Goal: Information Seeking & Learning: Learn about a topic

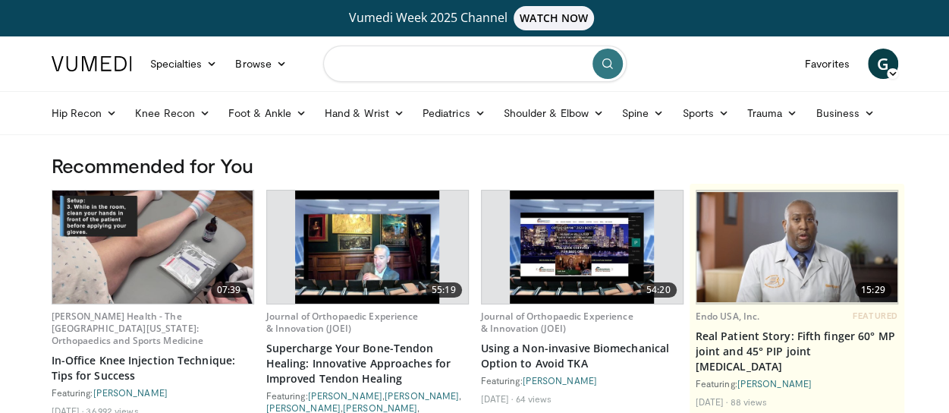
click at [452, 65] on input "Search topics, interventions" at bounding box center [475, 64] width 304 height 36
type input "**********"
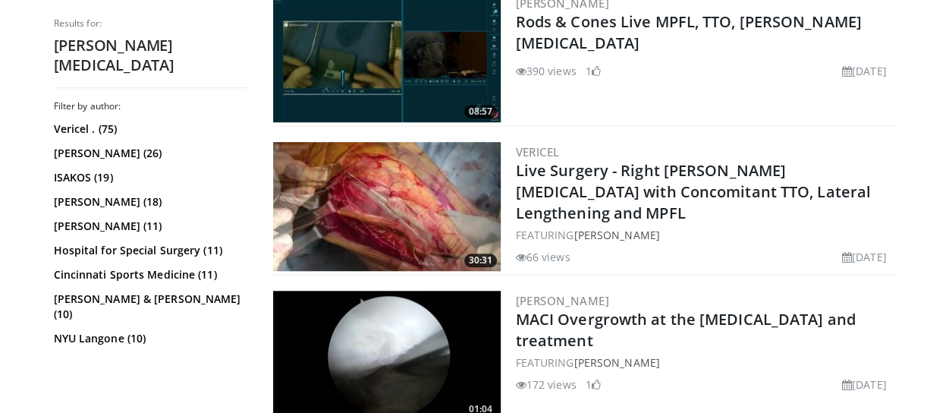
scroll to position [512, 0]
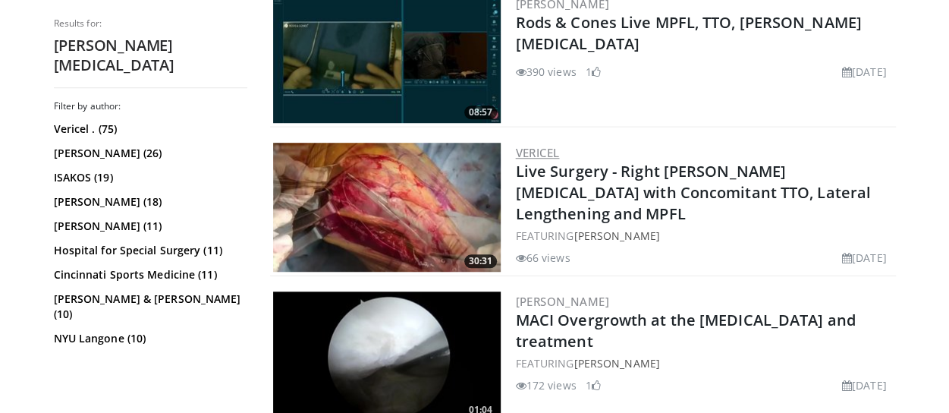
click at [542, 150] on link "Vericel" at bounding box center [538, 152] width 44 height 15
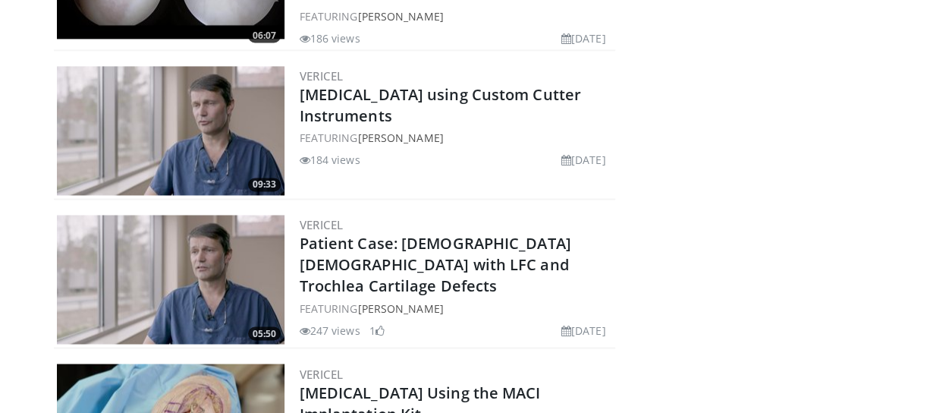
scroll to position [6803, 0]
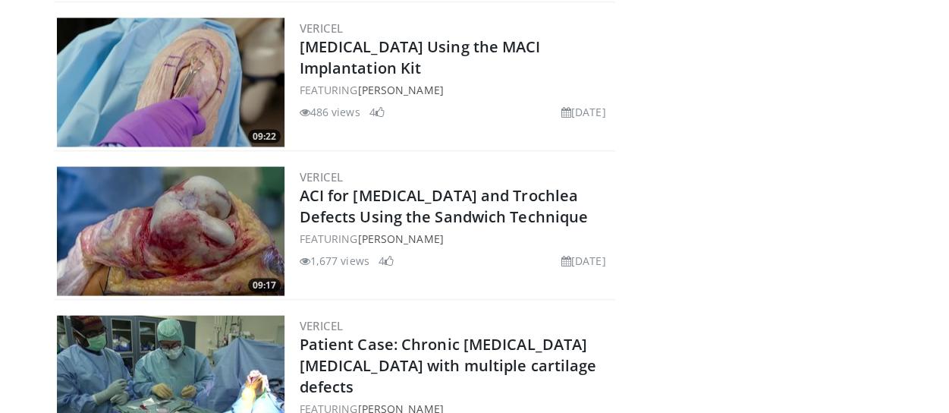
click at [455, 212] on div "Vericel ACI for Patella and Trochlea Defects Using the Sandwich Technique FEATU…" at bounding box center [456, 231] width 313 height 129
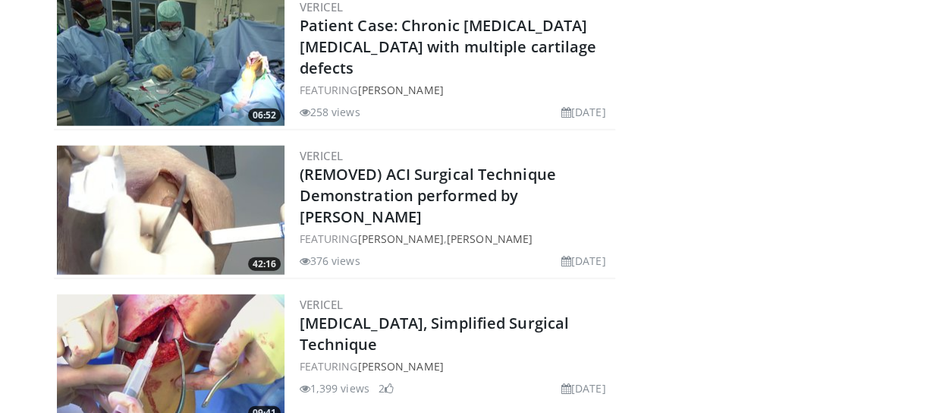
scroll to position [7476, 0]
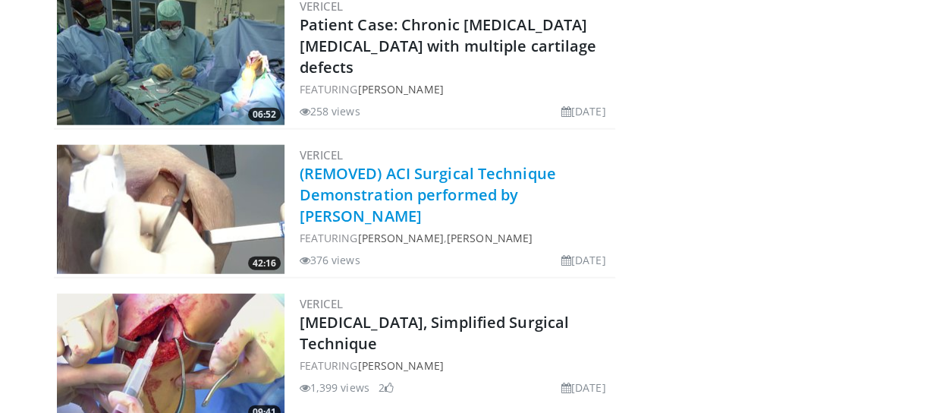
click at [433, 163] on link "(REMOVED) ACI Surgical Technique Demonstration performed by Dr. Aaron Krych" at bounding box center [428, 194] width 257 height 63
click at [339, 163] on link "(REMOVED) ACI Surgical Technique Demonstration performed by Dr. Aaron Krych" at bounding box center [428, 194] width 257 height 63
click at [431, 163] on link "(REMOVED) ACI Surgical Technique Demonstration performed by Dr. Aaron Krych" at bounding box center [428, 194] width 257 height 63
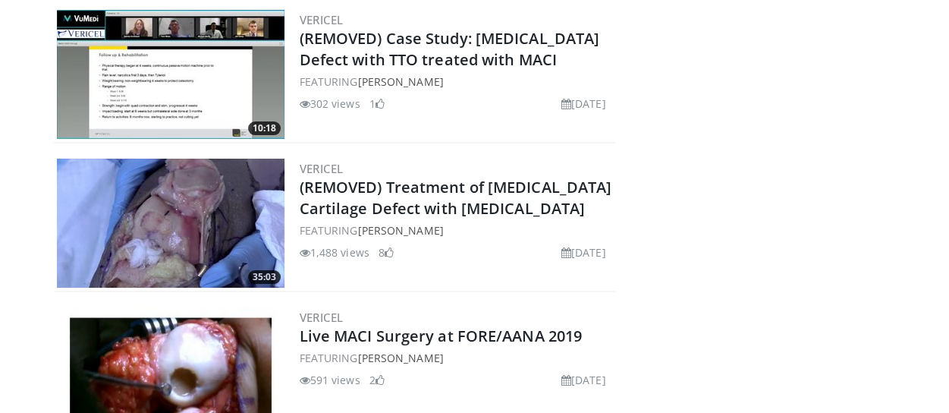
scroll to position [5664, 0]
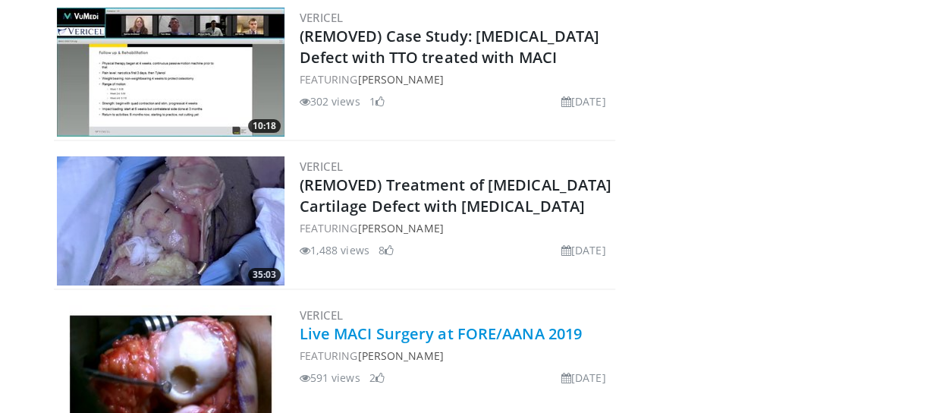
click at [430, 323] on link "Live MACI Surgery at FORE/AANA 2019" at bounding box center [441, 333] width 283 height 20
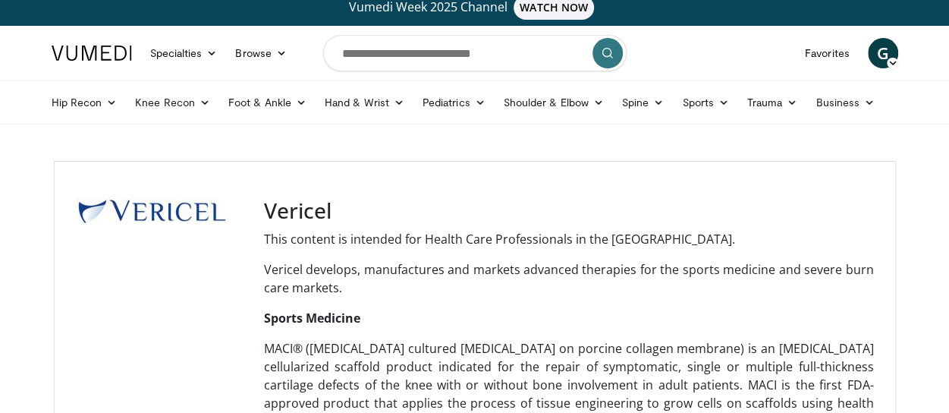
scroll to position [6, 0]
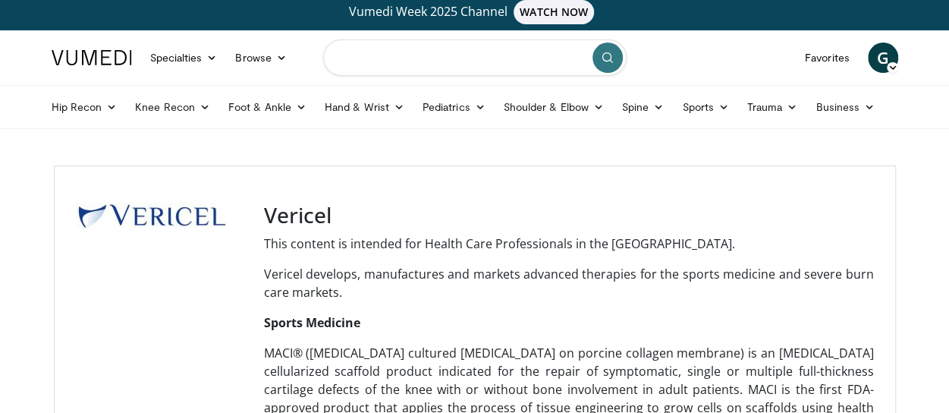
click at [372, 63] on input "Search topics, interventions" at bounding box center [475, 57] width 304 height 36
type input "**********"
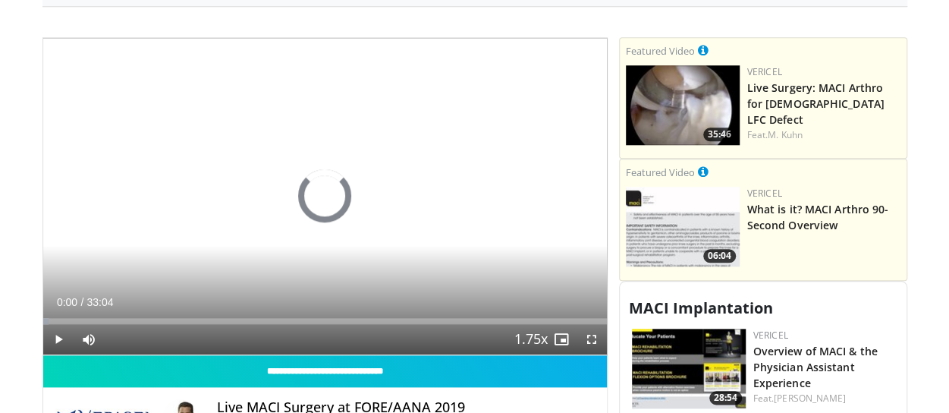
scroll to position [669, 0]
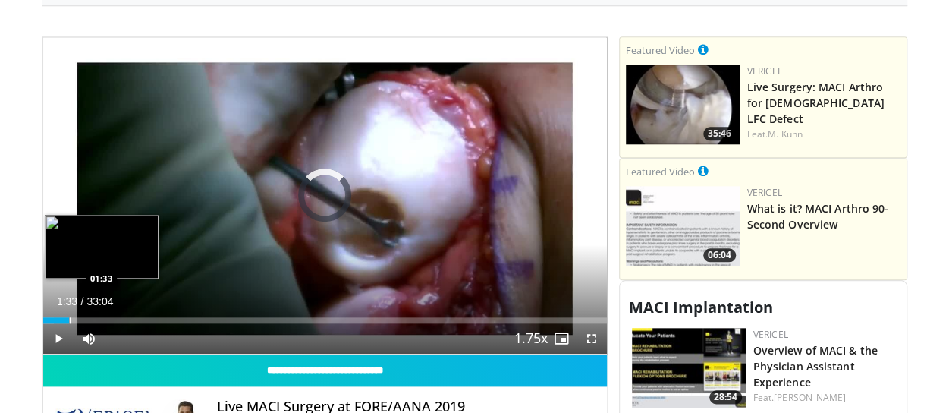
click at [68, 312] on div "Loaded : 2.00% 01:33 01:33" at bounding box center [325, 316] width 564 height 14
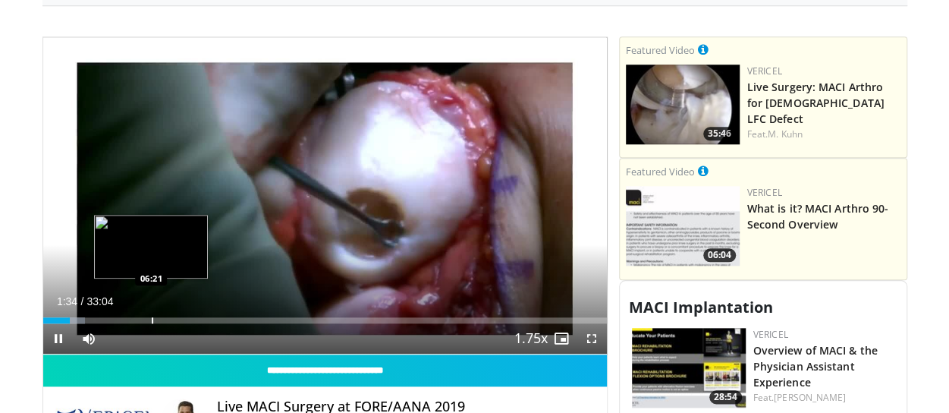
click at [152, 317] on div "Progress Bar" at bounding box center [153, 320] width 2 height 6
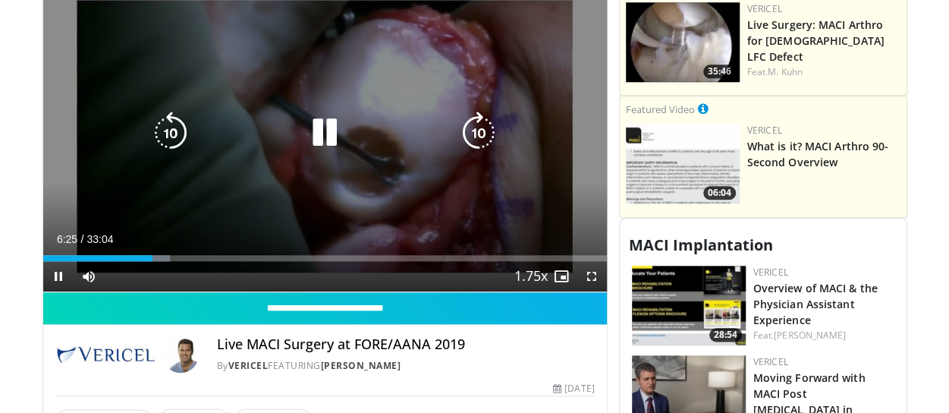
scroll to position [732, 0]
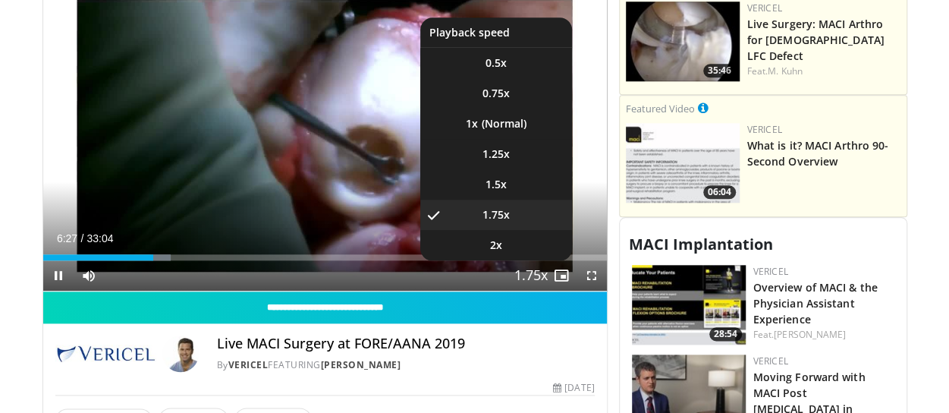
click at [533, 272] on span "Video Player" at bounding box center [531, 276] width 21 height 30
click at [513, 134] on li "1x" at bounding box center [496, 124] width 152 height 30
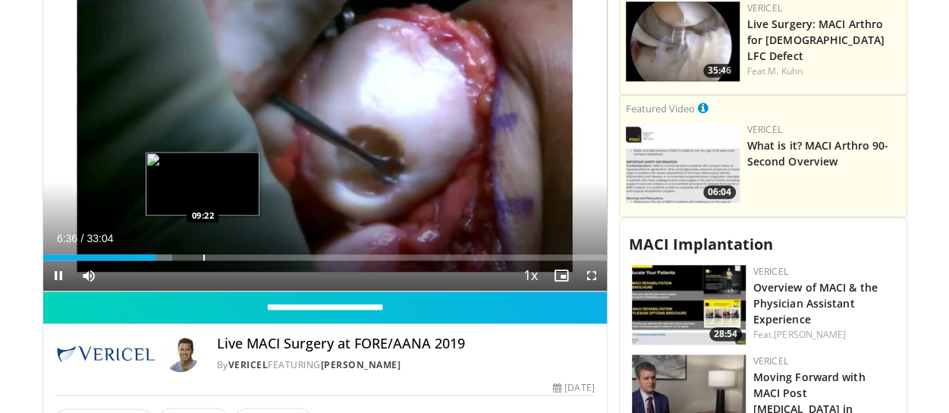
click at [203, 251] on div "Loaded : 22.99% 06:36 09:22" at bounding box center [325, 253] width 564 height 14
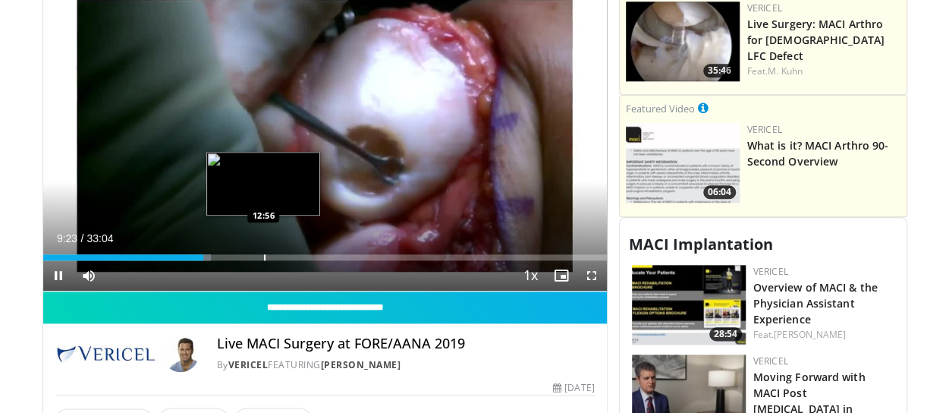
click at [264, 256] on div "Progress Bar" at bounding box center [265, 257] width 2 height 6
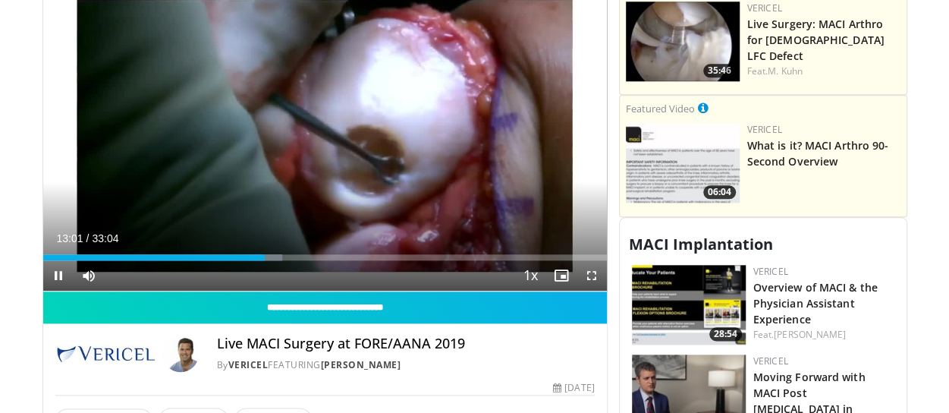
click at [282, 260] on div "Current Time 13:01 / Duration 33:04 Pause Skip Backward Skip Forward Mute Loade…" at bounding box center [325, 275] width 564 height 30
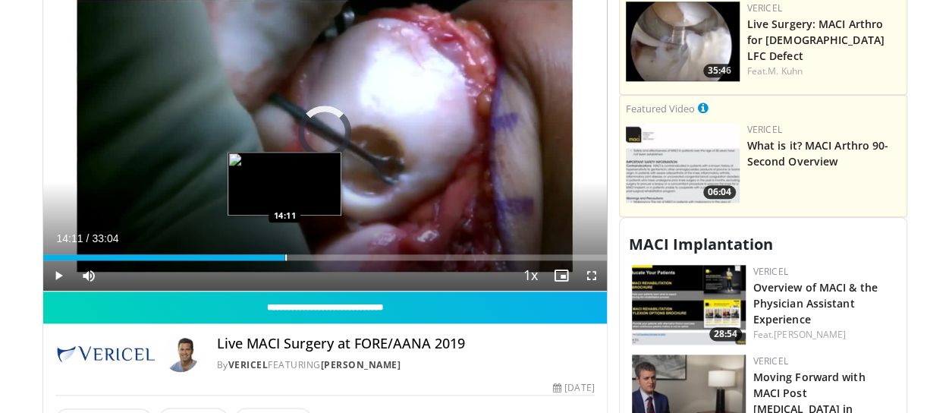
click at [285, 254] on div "Progress Bar" at bounding box center [286, 257] width 2 height 6
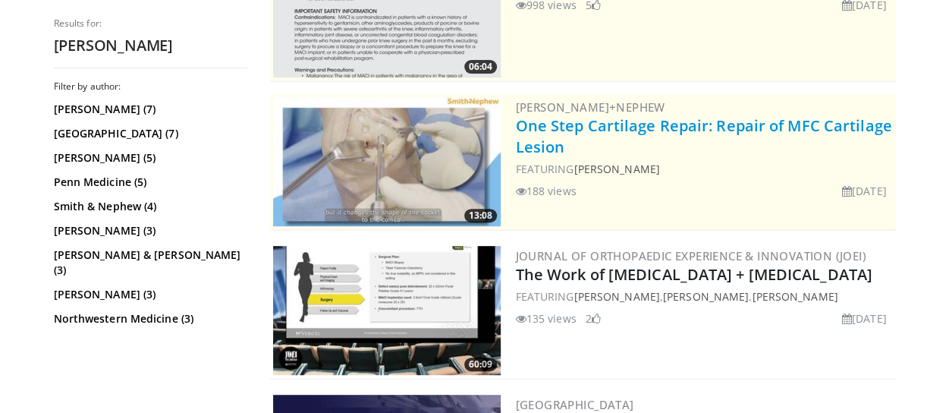
scroll to position [260, 0]
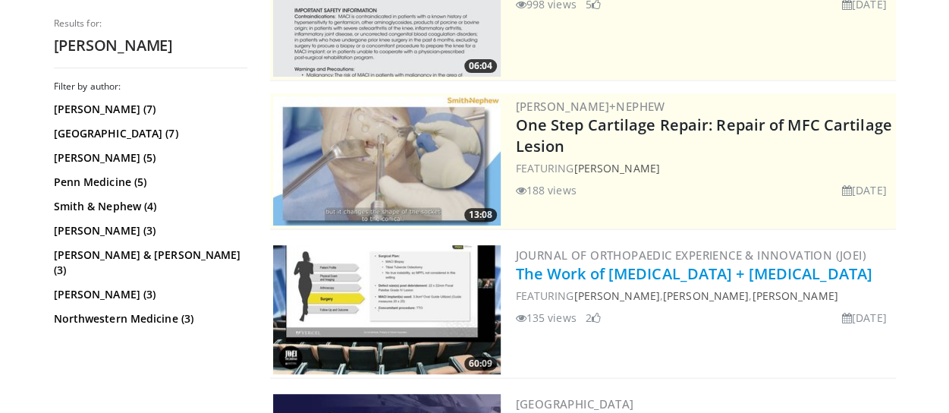
click at [566, 282] on link "The Work of [MEDICAL_DATA] + [MEDICAL_DATA]" at bounding box center [694, 273] width 357 height 20
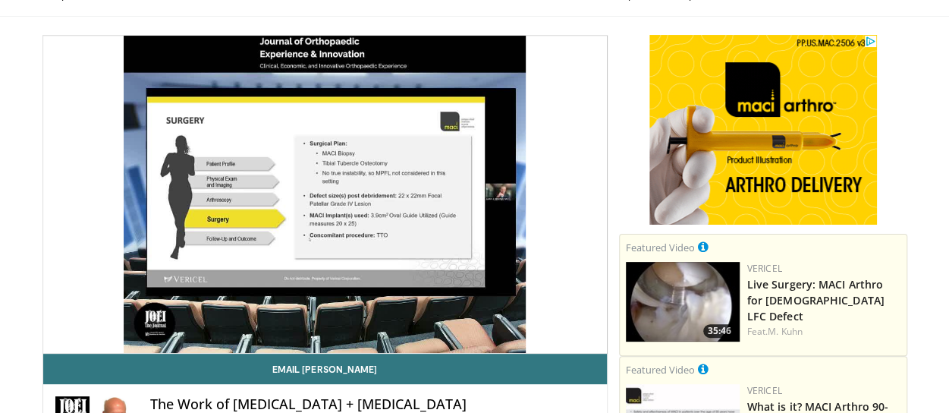
scroll to position [118, 0]
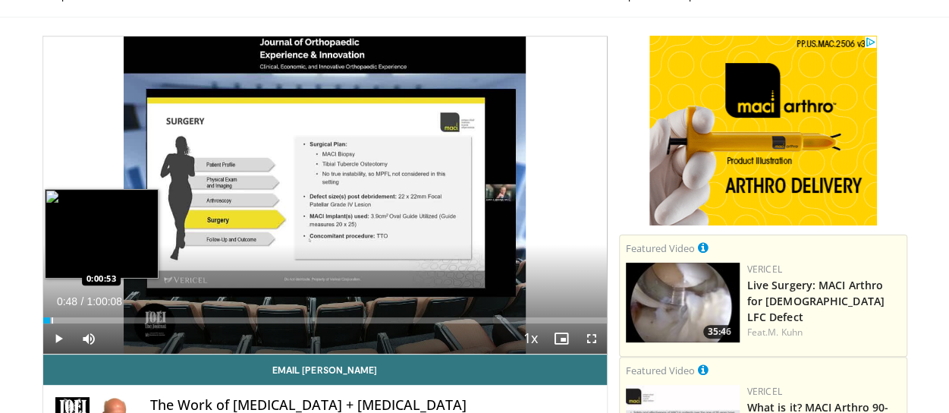
click at [50, 318] on div "Progress Bar" at bounding box center [48, 320] width 11 height 6
click at [73, 315] on div "Loaded : 2.75% 0:00:50 0:03:18" at bounding box center [325, 316] width 564 height 14
click at [97, 317] on div "Progress Bar" at bounding box center [98, 320] width 2 height 6
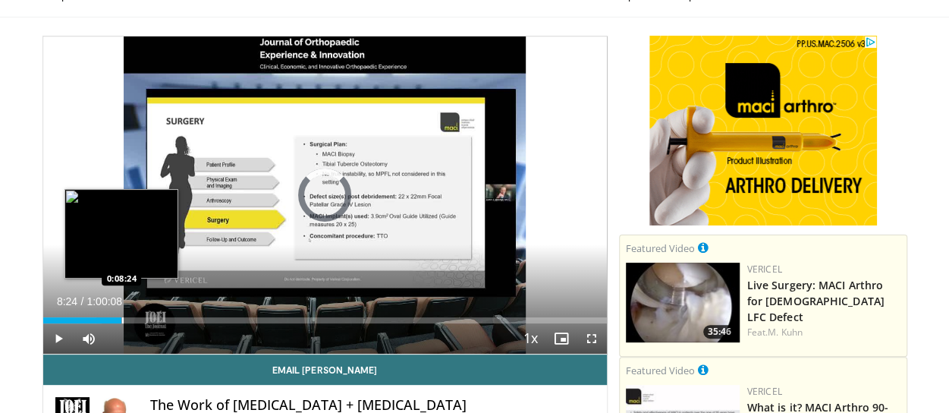
click at [122, 317] on div "Progress Bar" at bounding box center [123, 320] width 2 height 6
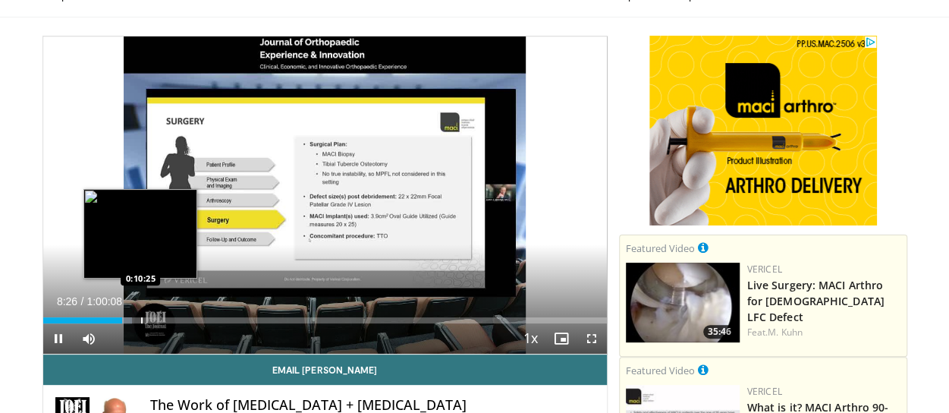
click at [141, 317] on div "Progress Bar" at bounding box center [142, 320] width 2 height 6
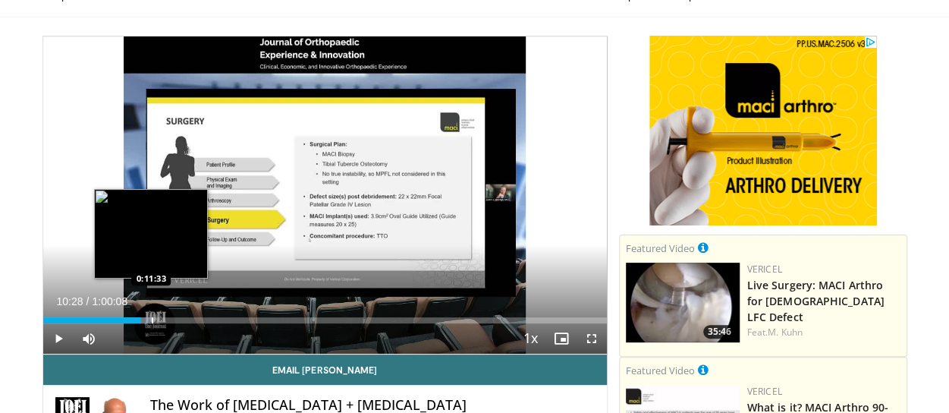
click at [150, 318] on div "Progress Bar" at bounding box center [145, 320] width 10 height 6
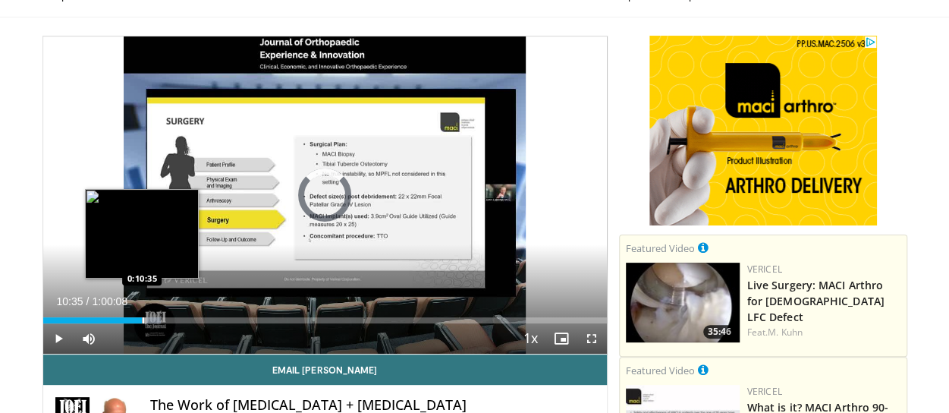
click at [143, 319] on div "Progress Bar" at bounding box center [144, 320] width 2 height 6
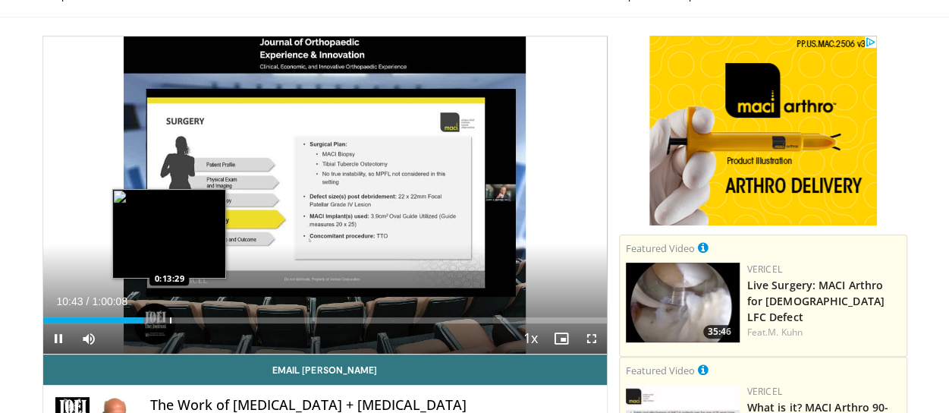
click at [170, 320] on div "Progress Bar" at bounding box center [171, 320] width 2 height 6
click at [175, 320] on div "Progress Bar" at bounding box center [176, 320] width 2 height 6
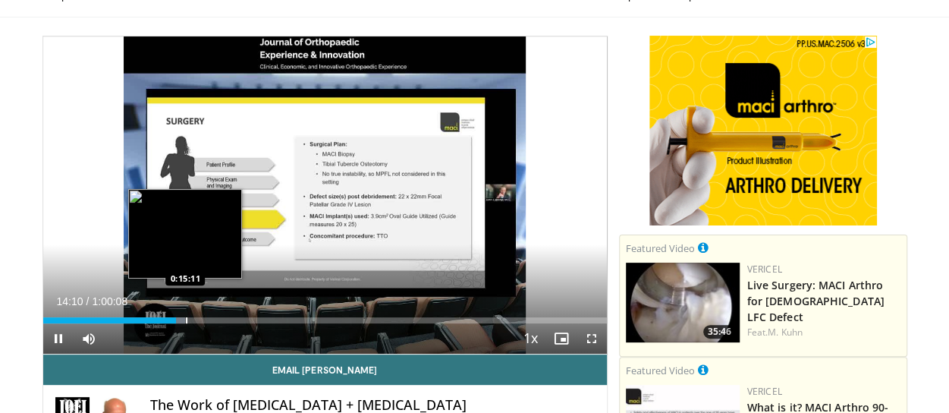
click at [186, 320] on div "Progress Bar" at bounding box center [187, 320] width 2 height 6
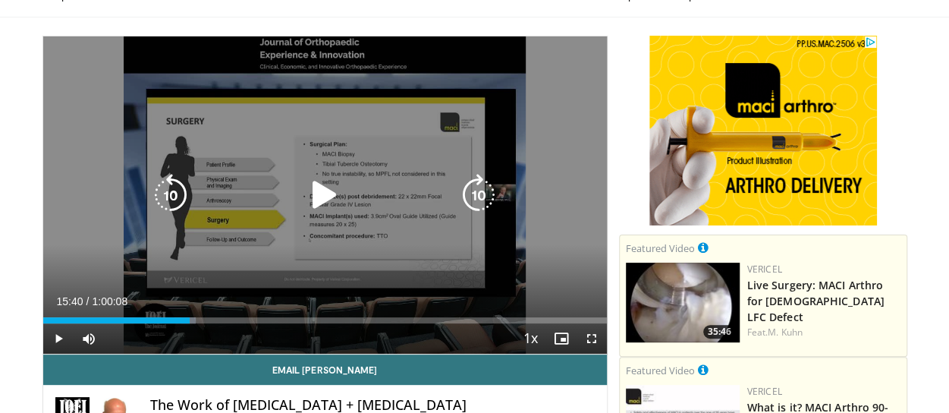
click at [190, 320] on div "Progress Bar" at bounding box center [188, 320] width 15 height 6
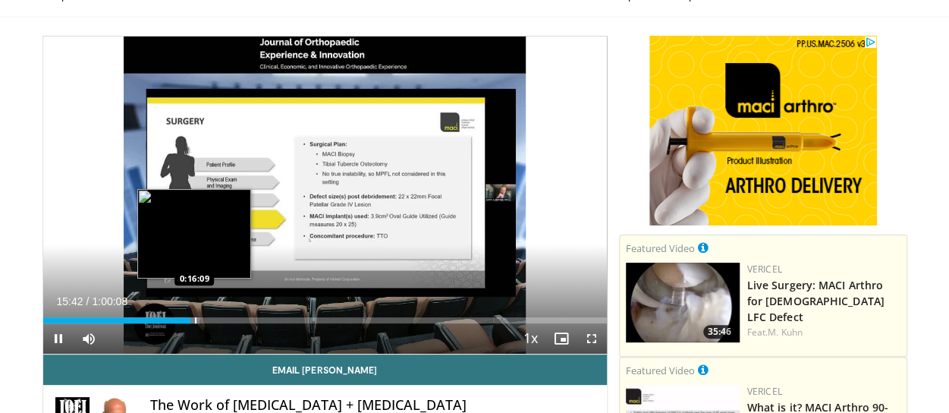
click at [195, 320] on div "Progress Bar" at bounding box center [196, 320] width 2 height 6
click at [201, 319] on div "Progress Bar" at bounding box center [202, 320] width 2 height 6
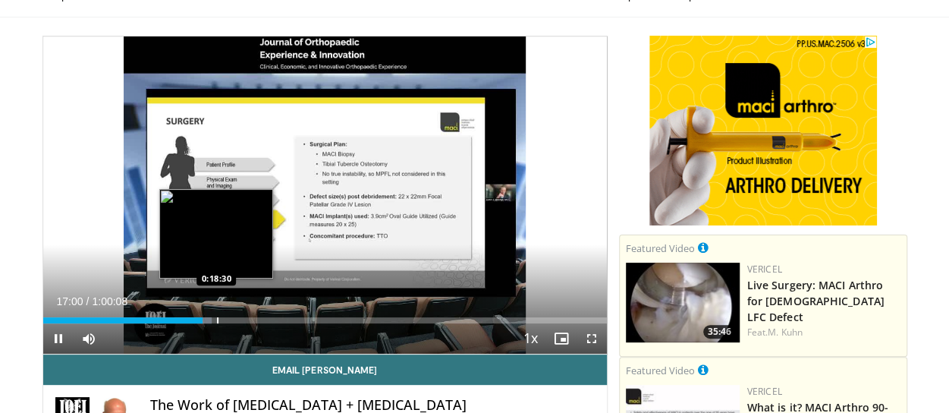
click at [216, 320] on div "Loaded : 29.97% 0:17:00 0:18:30" at bounding box center [325, 320] width 564 height 6
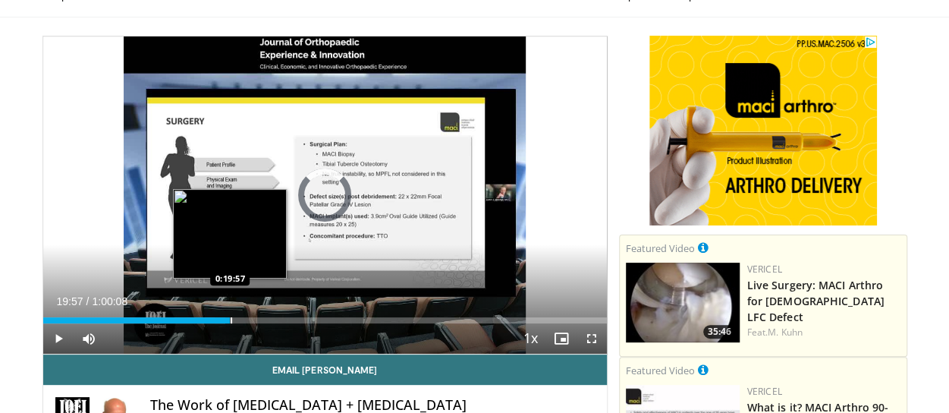
click at [231, 317] on div "Progress Bar" at bounding box center [232, 320] width 2 height 6
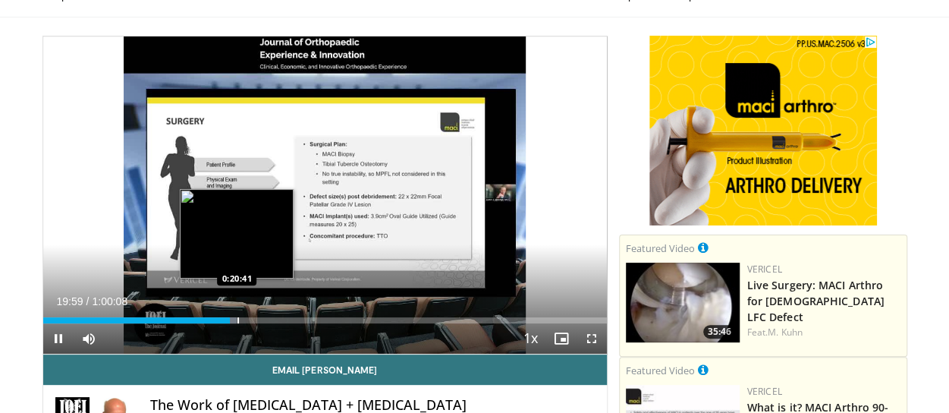
click at [237, 319] on div "10 seconds Tap to unmute" at bounding box center [325, 194] width 564 height 317
click at [239, 319] on div "Progress Bar" at bounding box center [240, 320] width 2 height 6
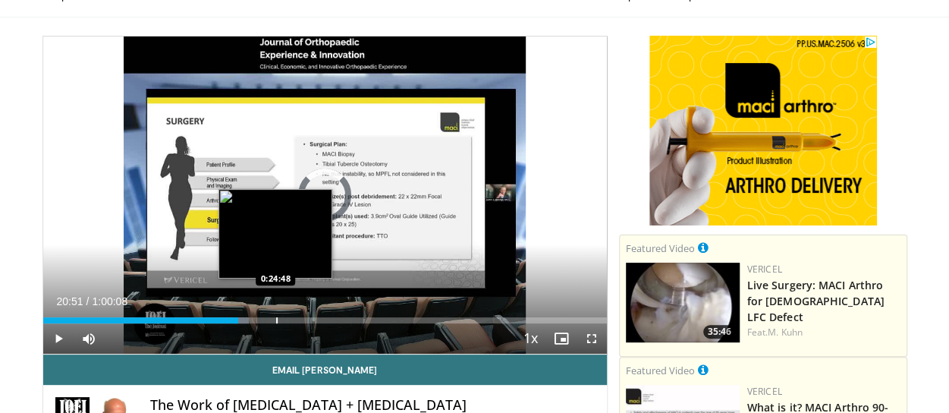
click at [276, 319] on div "Progress Bar" at bounding box center [277, 320] width 2 height 6
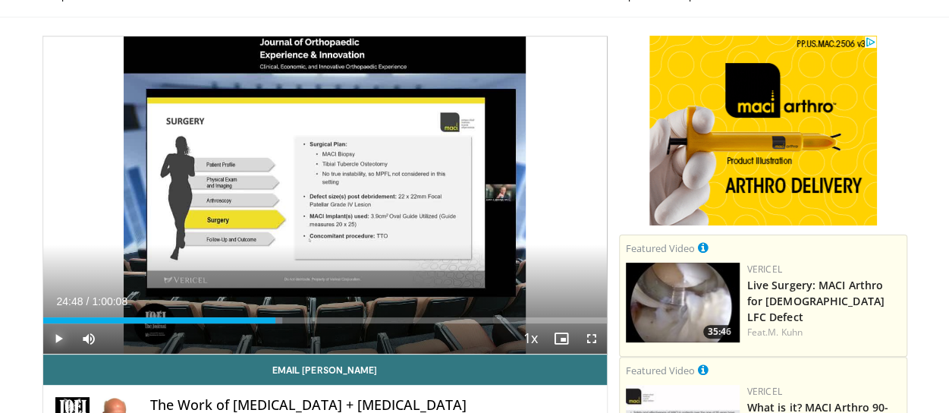
click at [65, 337] on span "Video Player" at bounding box center [58, 338] width 30 height 30
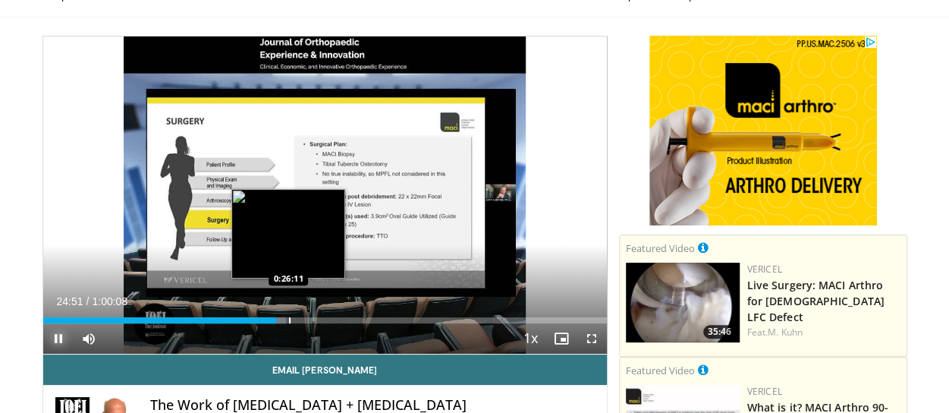
click at [289, 318] on div "Progress Bar" at bounding box center [290, 320] width 2 height 6
click at [296, 320] on div "Progress Bar" at bounding box center [297, 320] width 2 height 6
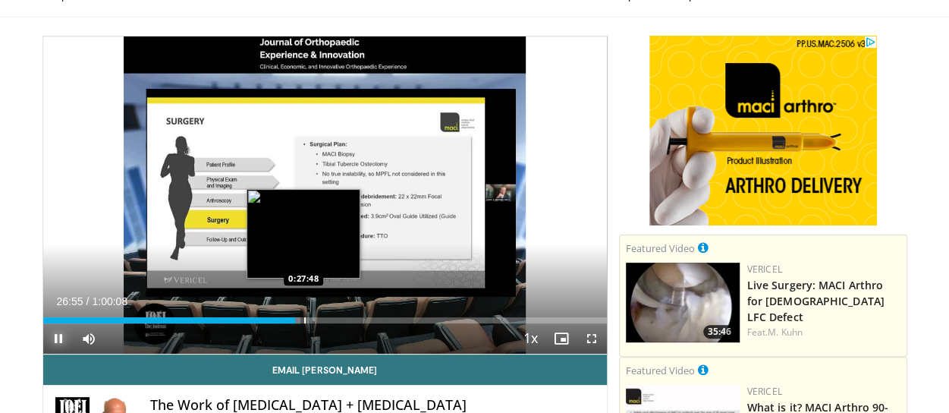
click at [304, 321] on div "Progress Bar" at bounding box center [305, 320] width 2 height 6
click at [311, 321] on div "Progress Bar" at bounding box center [312, 320] width 2 height 6
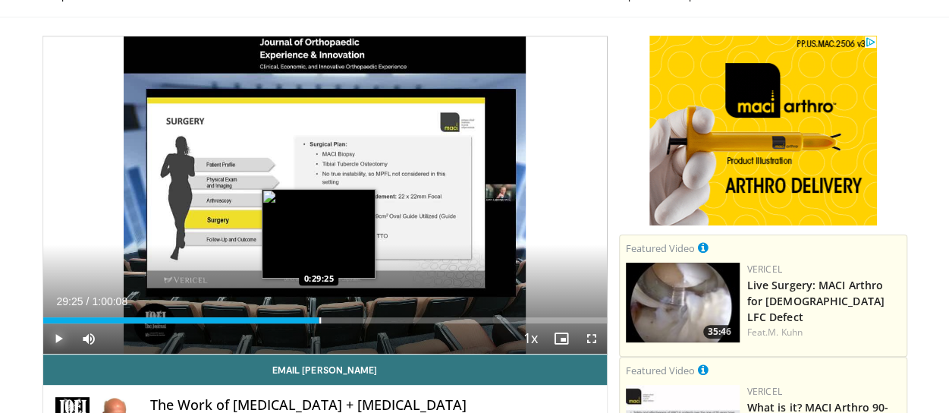
click at [320, 320] on div "Progress Bar" at bounding box center [321, 320] width 2 height 6
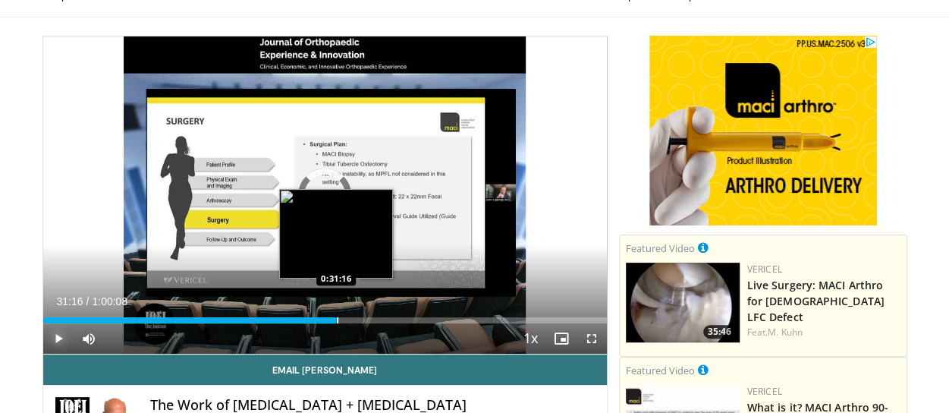
click at [337, 320] on div "Progress Bar" at bounding box center [338, 320] width 2 height 6
click at [331, 319] on div "Progress Bar" at bounding box center [332, 320] width 2 height 6
click at [337, 317] on div "Progress Bar" at bounding box center [338, 320] width 2 height 6
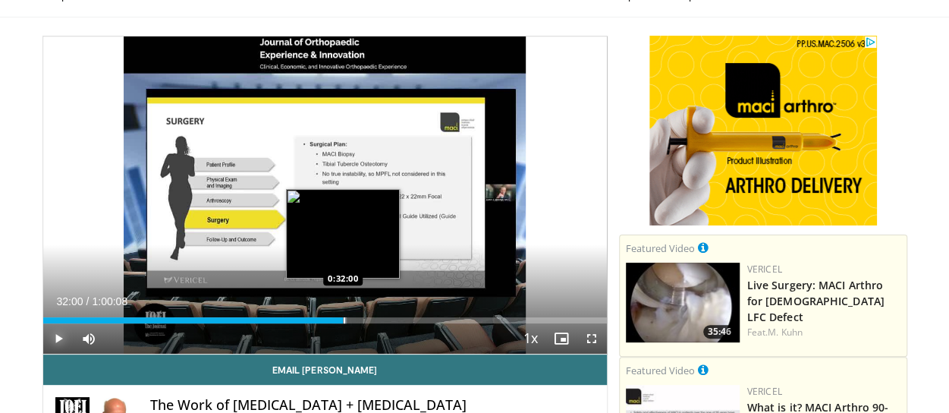
click at [342, 320] on div "Loaded : 53.89% 0:32:00 0:32:00" at bounding box center [325, 320] width 564 height 6
click at [354, 320] on div "Progress Bar" at bounding box center [355, 320] width 2 height 6
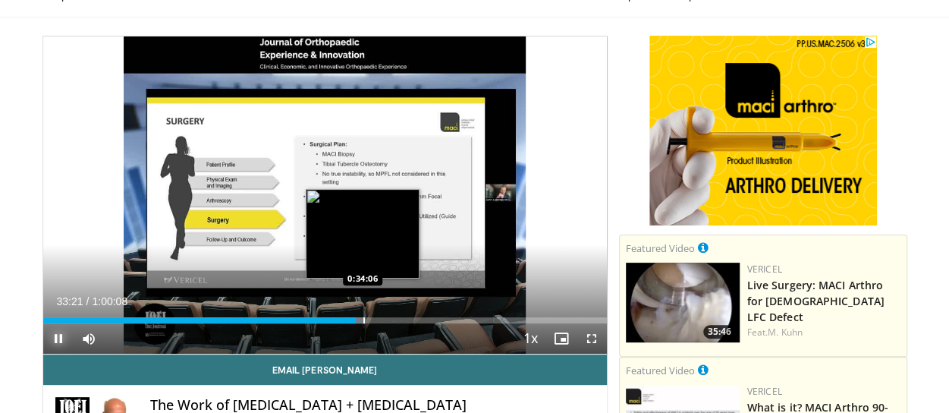
click at [364, 318] on div "Progress Bar" at bounding box center [365, 320] width 2 height 6
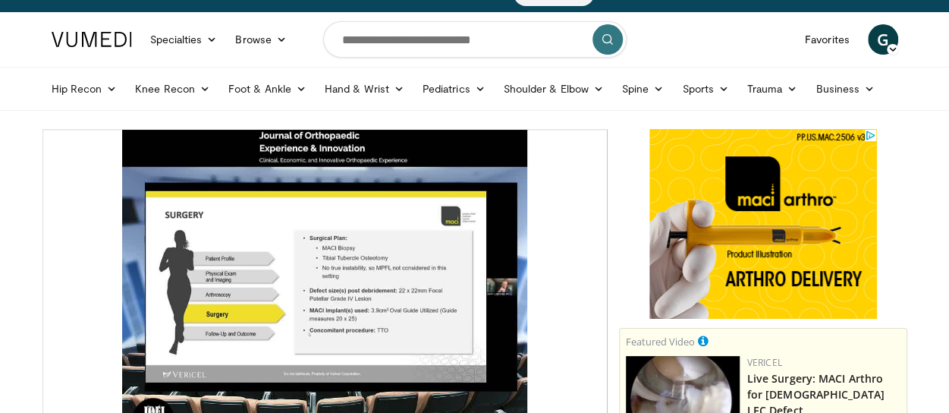
scroll to position [24, 0]
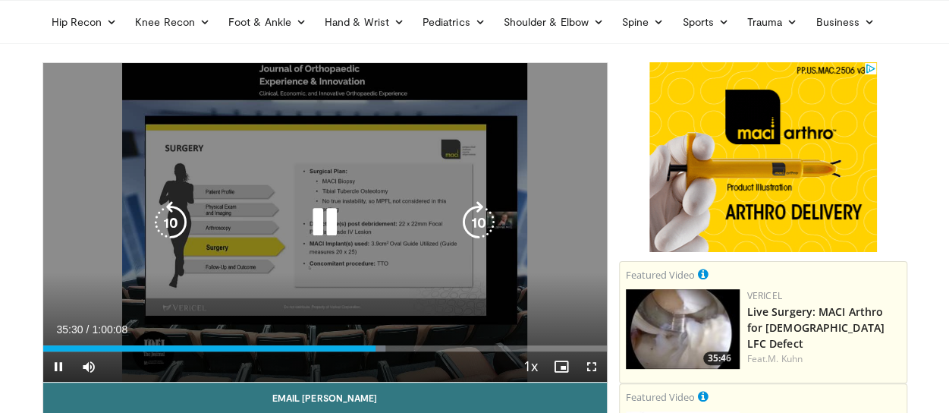
scroll to position [93, 0]
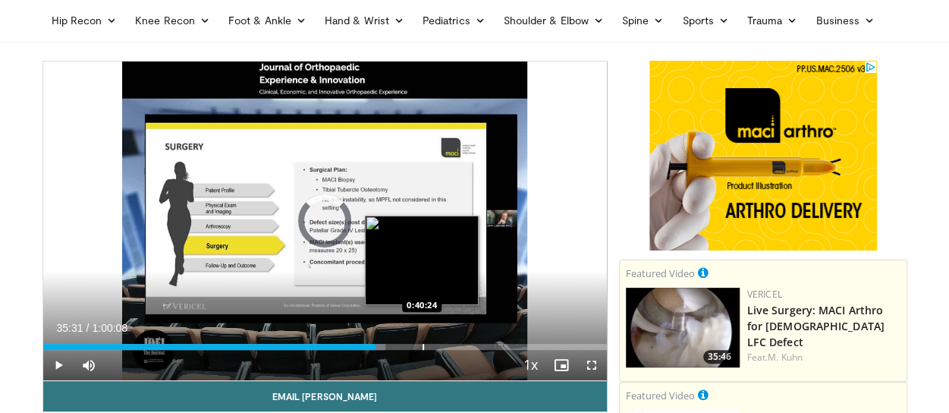
click at [423, 345] on div "Progress Bar" at bounding box center [424, 347] width 2 height 6
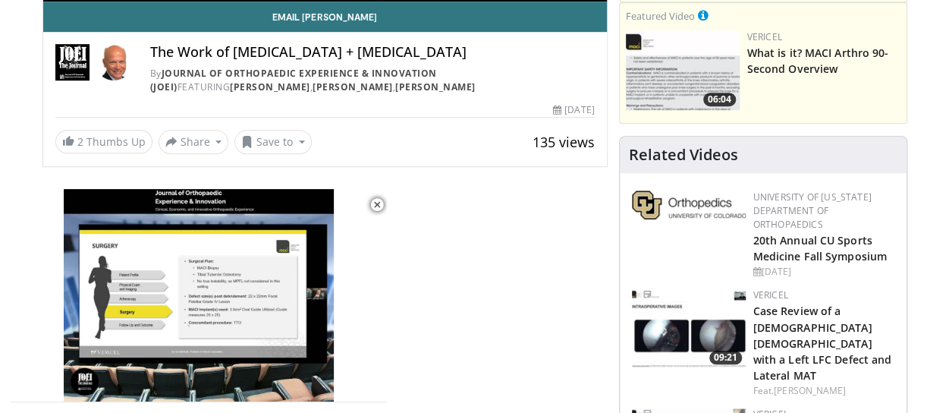
scroll to position [0, 0]
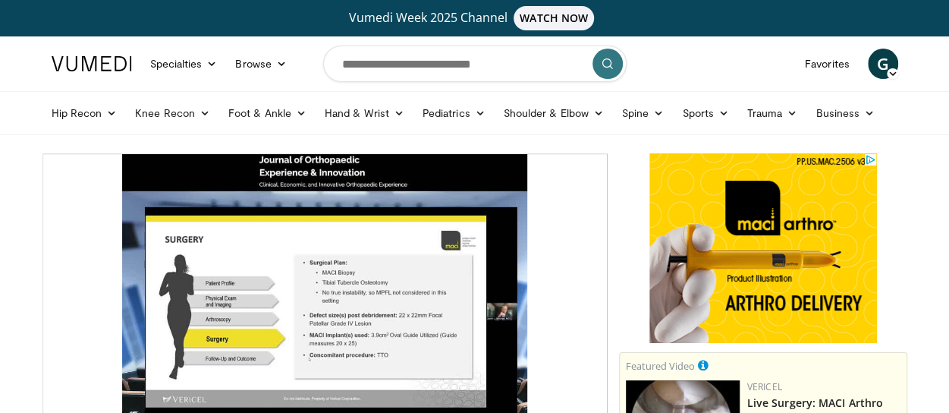
click at [629, 172] on div at bounding box center [763, 248] width 288 height 190
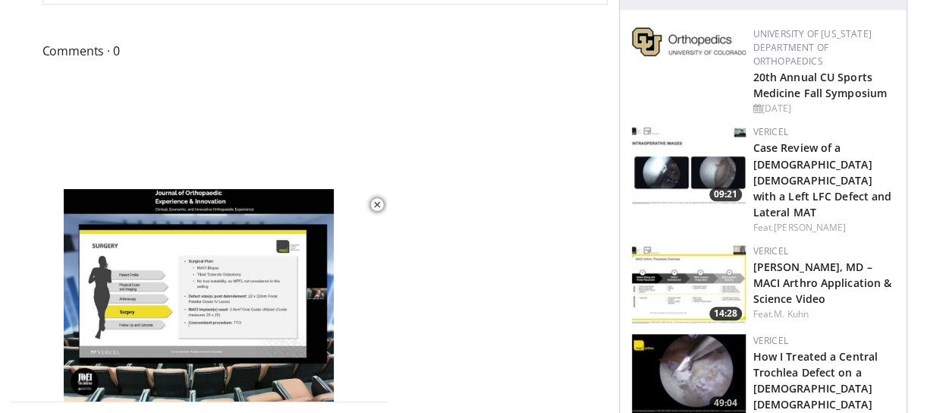
scroll to position [639, 0]
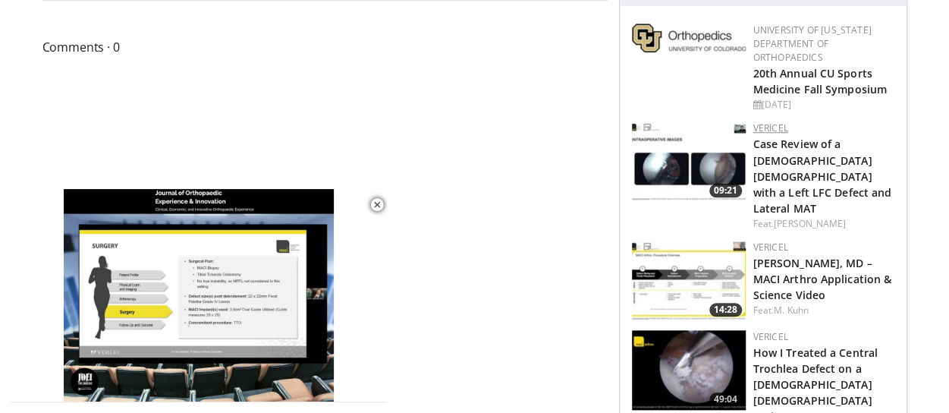
click at [771, 128] on link "Vericel" at bounding box center [771, 127] width 35 height 13
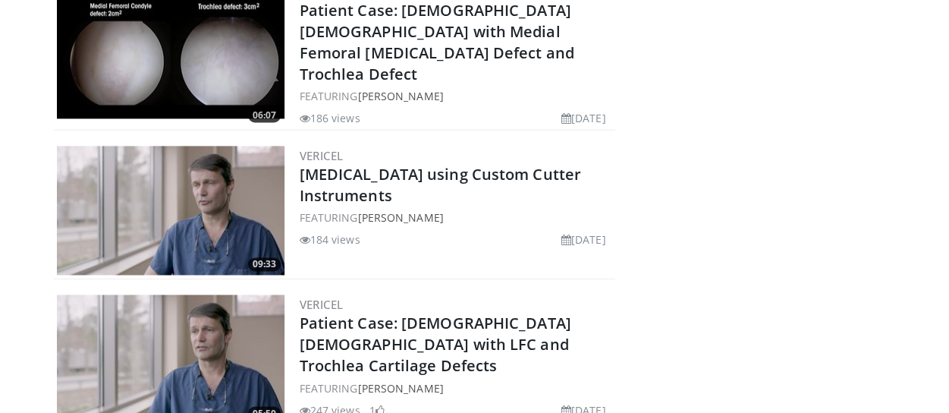
scroll to position [6732, 0]
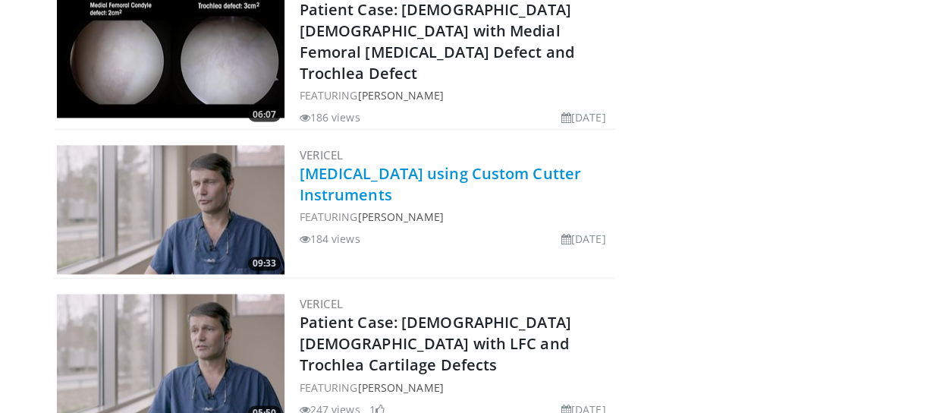
click at [424, 163] on link "[MEDICAL_DATA] using Custom Cutter Instruments" at bounding box center [441, 184] width 282 height 42
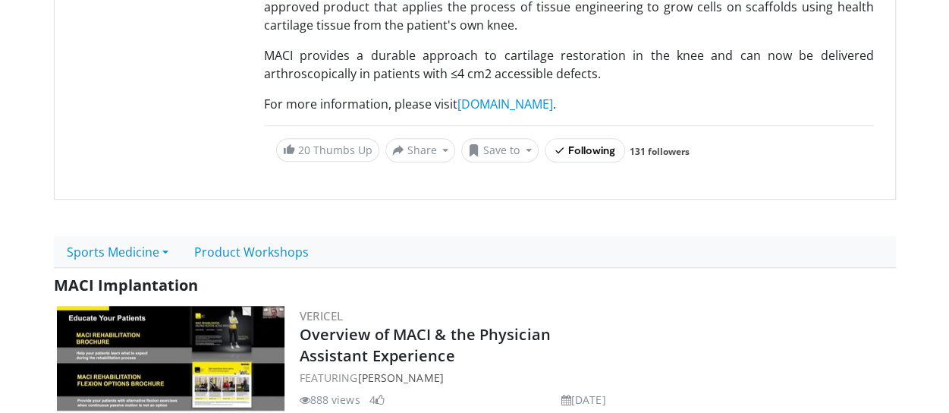
scroll to position [0, 0]
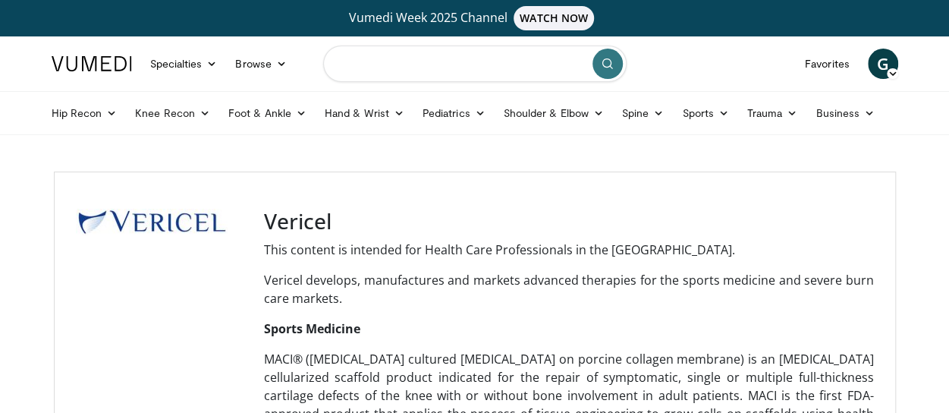
click at [469, 71] on input "Search topics, interventions" at bounding box center [475, 64] width 304 height 36
type input "**********"
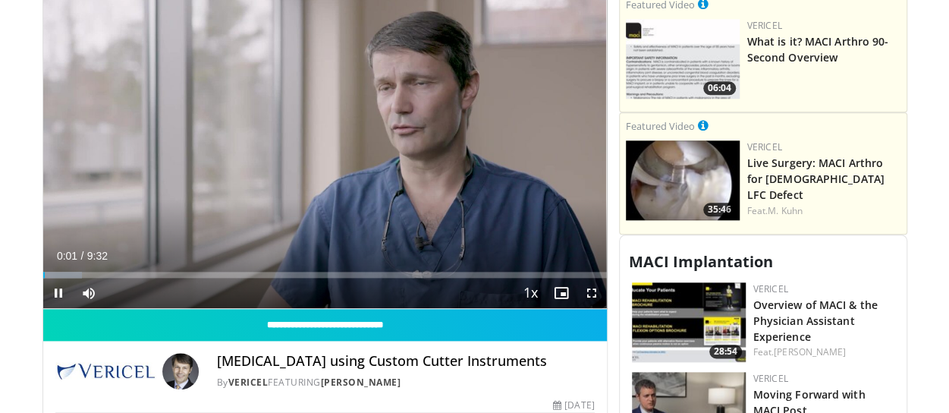
scroll to position [718, 0]
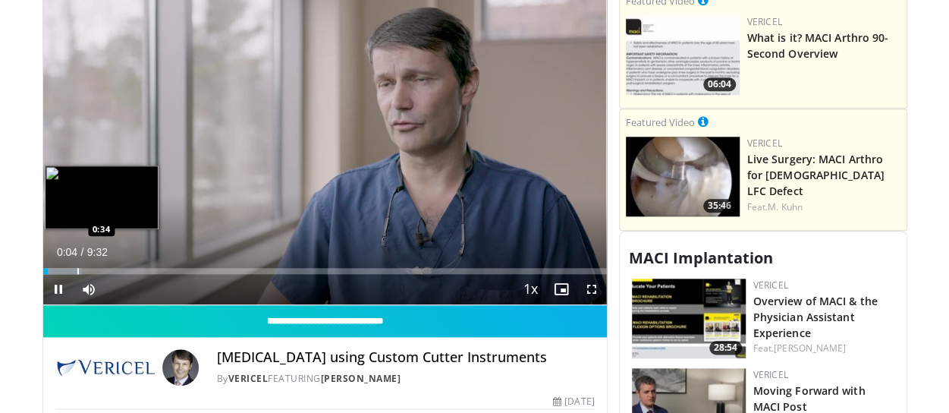
click at [77, 263] on div "Loaded : 6.92% 0:05 0:34" at bounding box center [325, 267] width 564 height 14
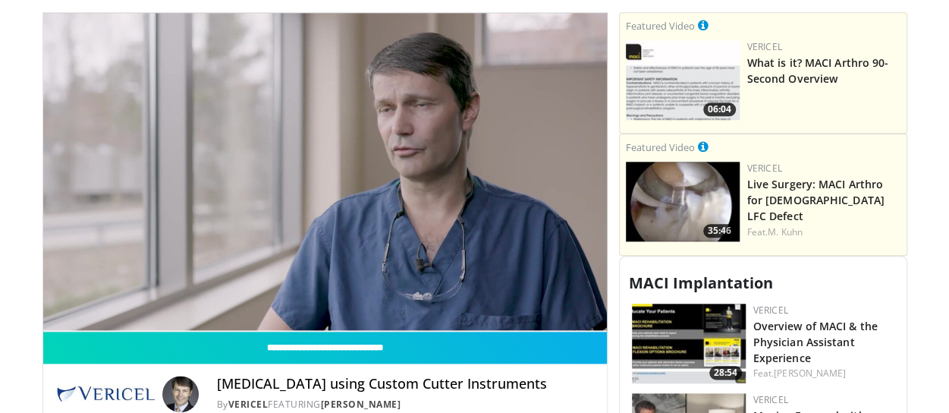
scroll to position [692, 0]
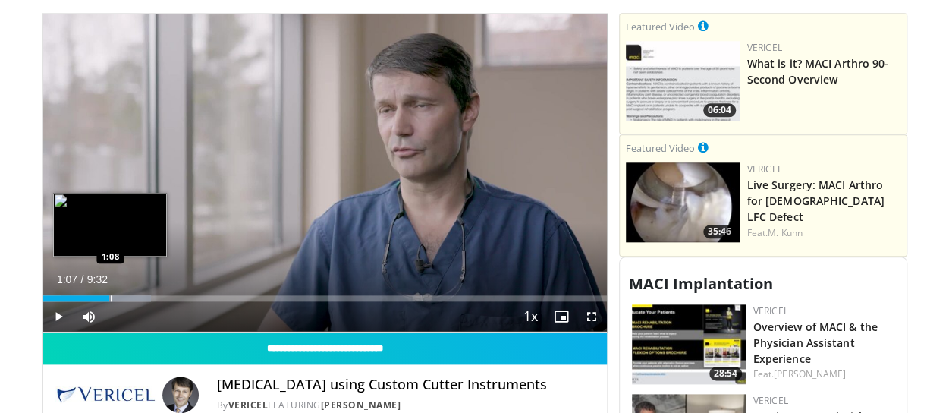
click at [109, 295] on div "Progress Bar" at bounding box center [106, 298] width 90 height 6
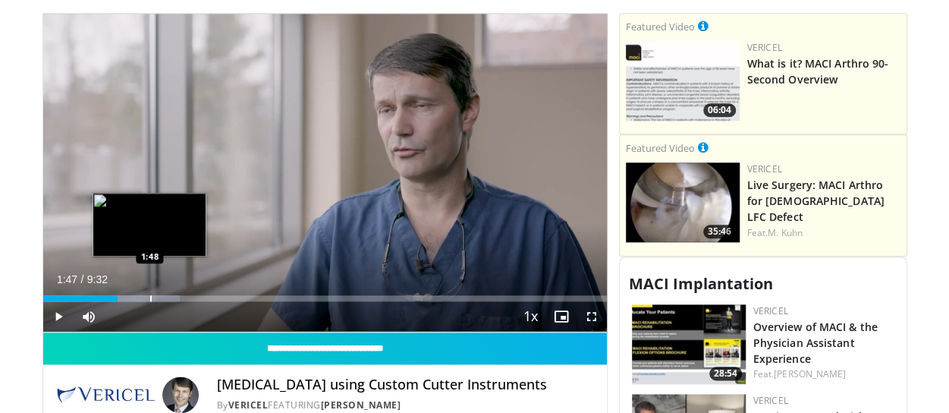
click at [149, 295] on div "Progress Bar" at bounding box center [131, 298] width 96 height 6
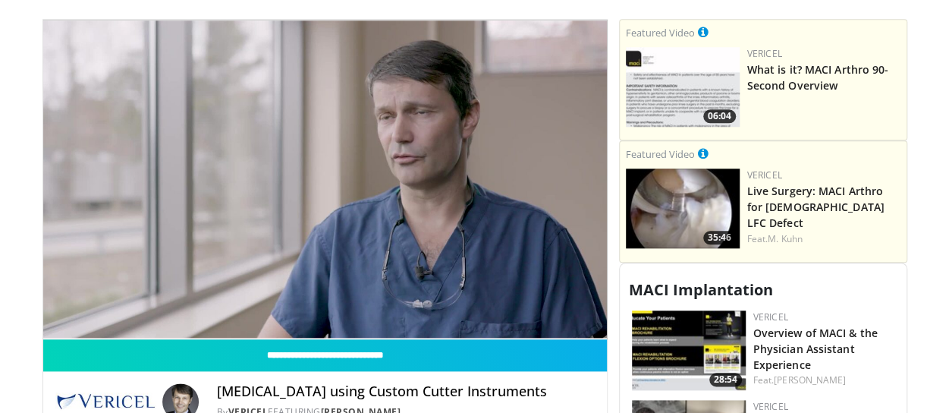
scroll to position [685, 0]
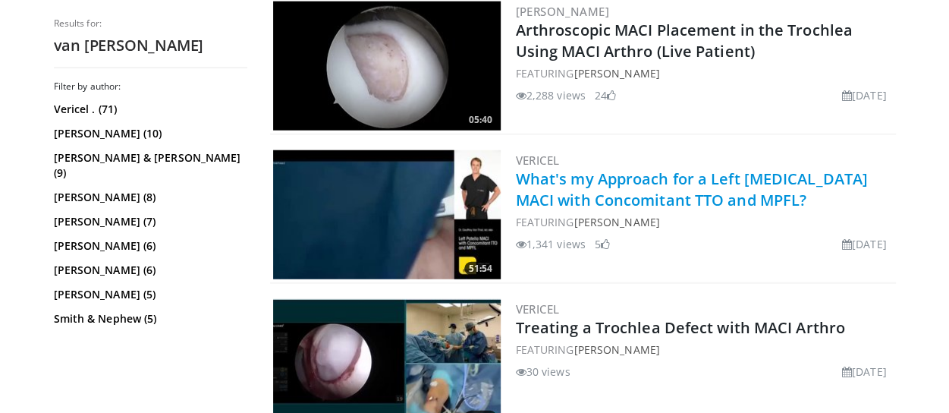
scroll to position [1948, 0]
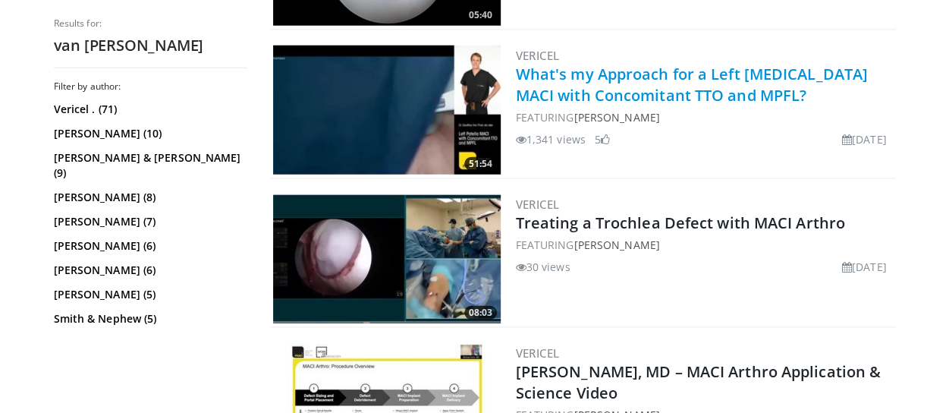
click at [609, 87] on link "What's my Approach for a Left [MEDICAL_DATA] MACI with Concomitant TTO and MPFL?" at bounding box center [692, 85] width 352 height 42
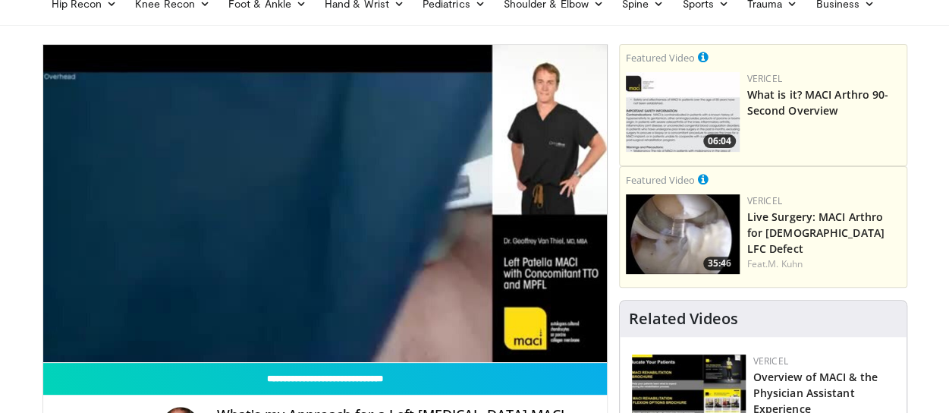
scroll to position [110, 0]
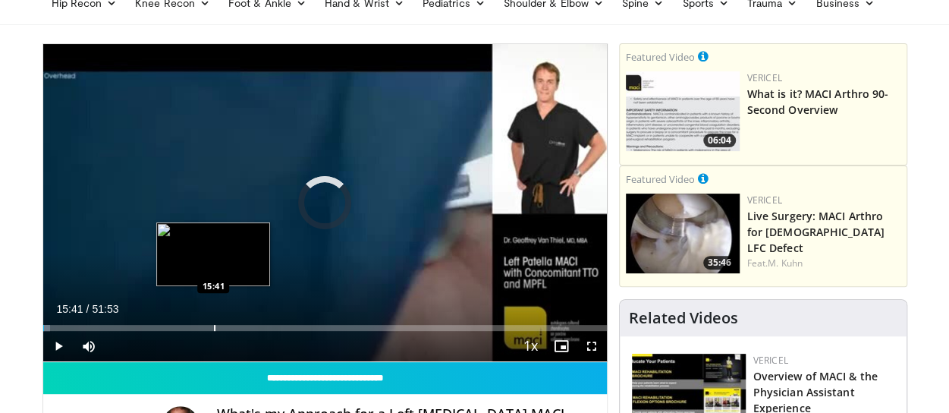
click at [213, 317] on div "Loaded : 1.27% 15:41 15:41" at bounding box center [325, 323] width 564 height 14
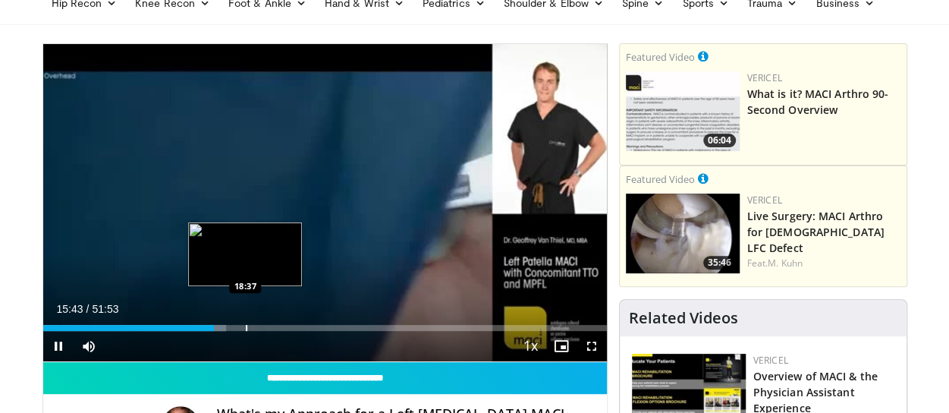
click at [247, 323] on div "Loaded : 32.44% 15:43 18:37" at bounding box center [325, 323] width 564 height 14
click at [241, 326] on div "Progress Bar" at bounding box center [242, 328] width 2 height 6
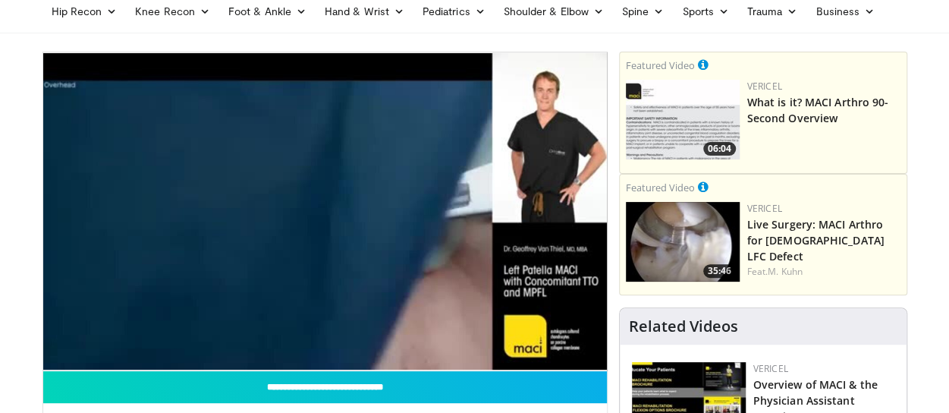
scroll to position [102, 0]
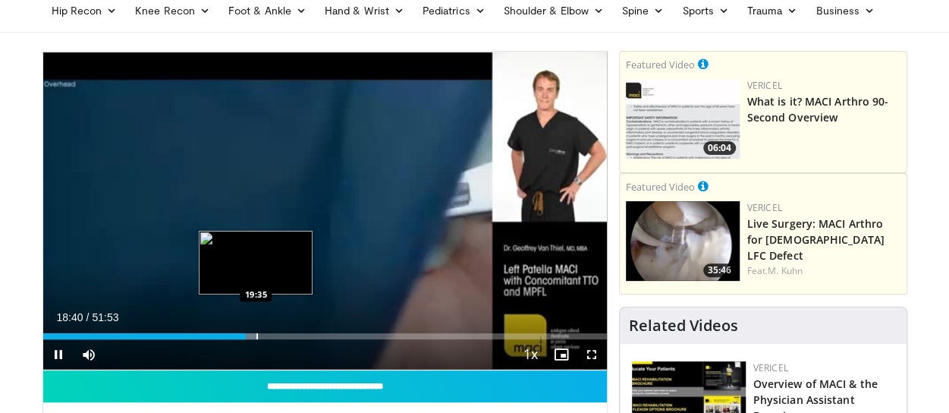
click at [257, 336] on div "Progress Bar" at bounding box center [258, 336] width 2 height 6
click at [264, 338] on div "Progress Bar" at bounding box center [265, 336] width 2 height 6
click at [278, 336] on div "Progress Bar" at bounding box center [279, 336] width 2 height 6
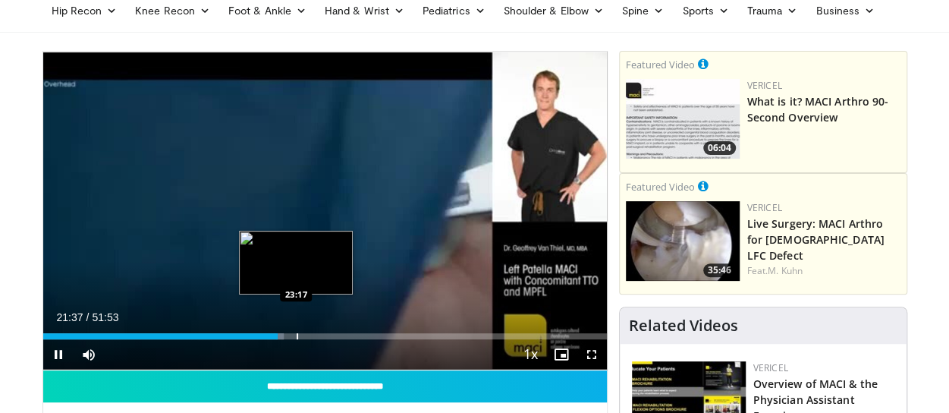
click at [297, 336] on div "Progress Bar" at bounding box center [298, 336] width 2 height 6
click at [307, 336] on div "Progress Bar" at bounding box center [308, 336] width 2 height 6
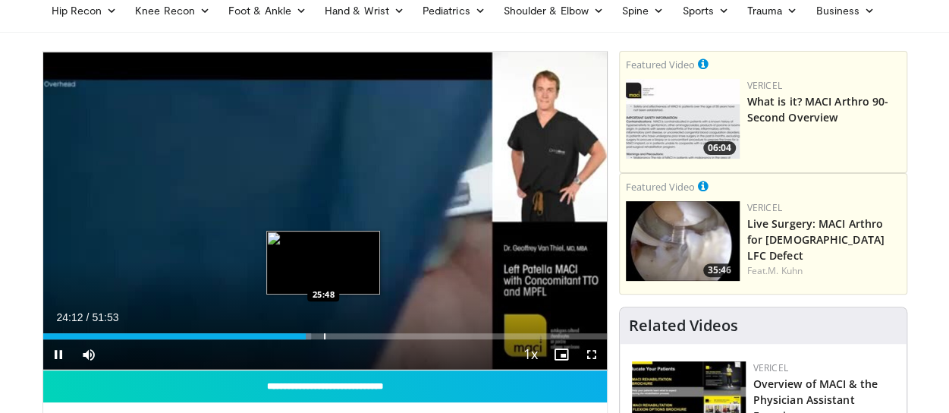
click at [324, 337] on div "Progress Bar" at bounding box center [325, 336] width 2 height 6
click at [333, 336] on div "Progress Bar" at bounding box center [334, 336] width 2 height 6
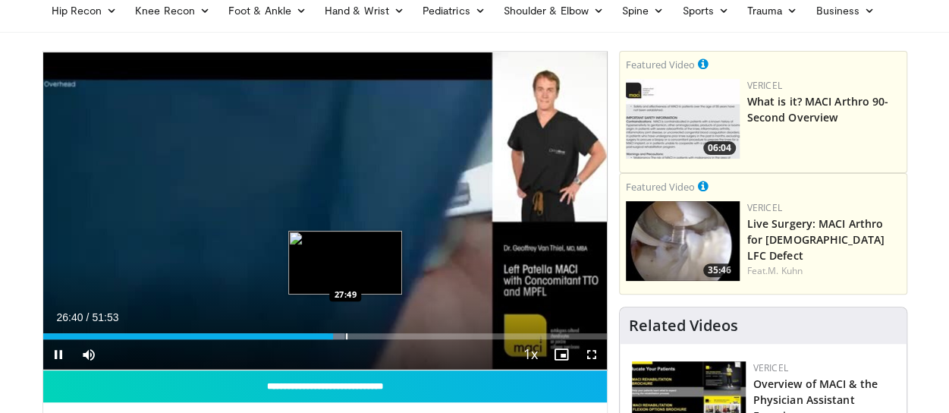
click at [345, 338] on div "Loaded : 53.53% 26:41 27:49" at bounding box center [325, 336] width 564 height 6
click at [360, 335] on div "Progress Bar" at bounding box center [361, 336] width 2 height 6
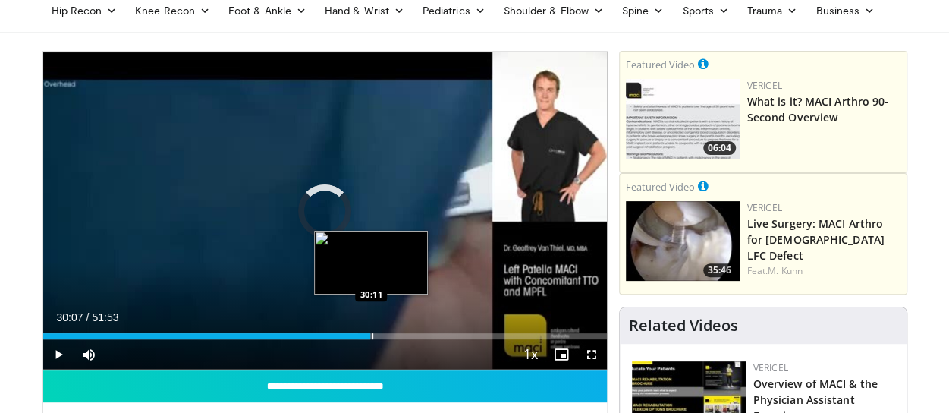
click at [370, 337] on div "Progress Bar" at bounding box center [364, 336] width 13 height 6
click at [380, 335] on div "Progress Bar" at bounding box center [381, 336] width 2 height 6
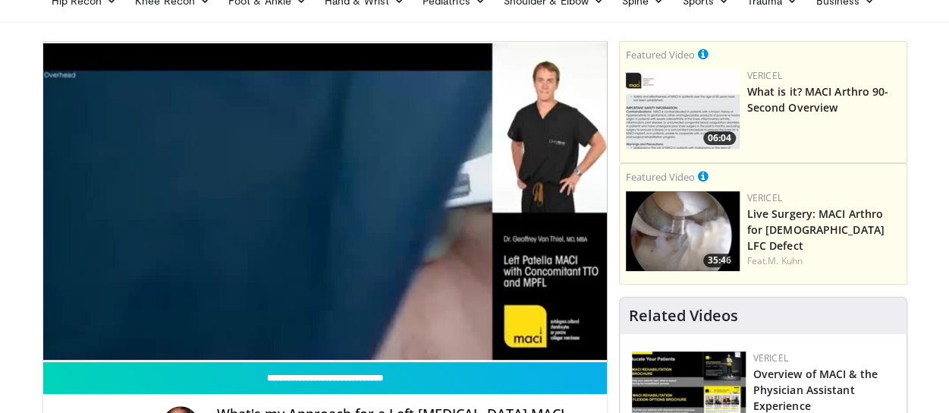
scroll to position [112, 0]
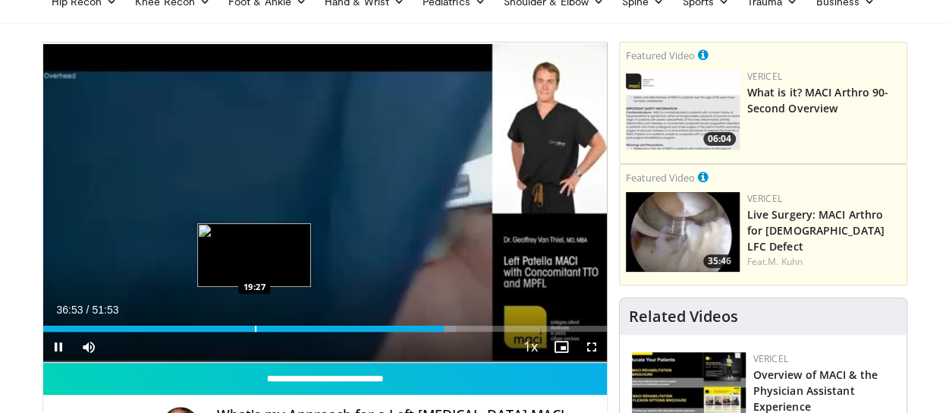
click at [255, 326] on div "Progress Bar" at bounding box center [256, 329] width 2 height 6
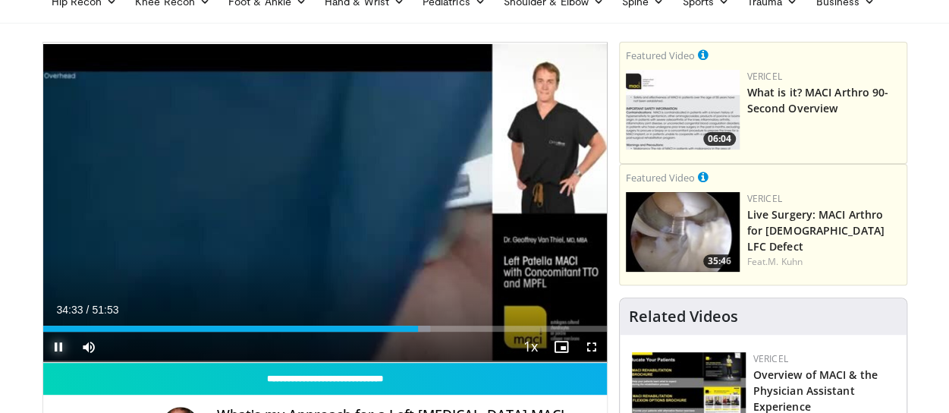
click at [61, 345] on span "Video Player" at bounding box center [58, 347] width 30 height 30
